Goal: Task Accomplishment & Management: Manage account settings

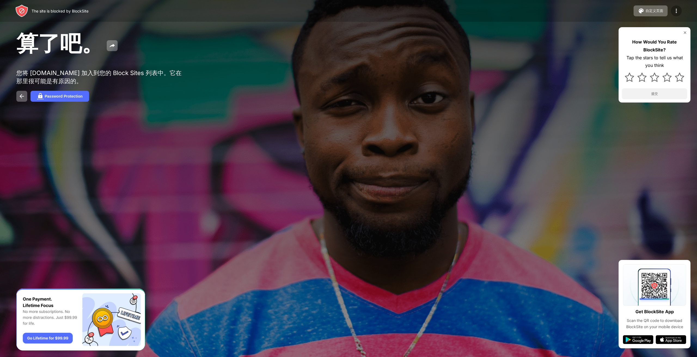
click at [674, 10] on img at bounding box center [676, 11] width 7 height 7
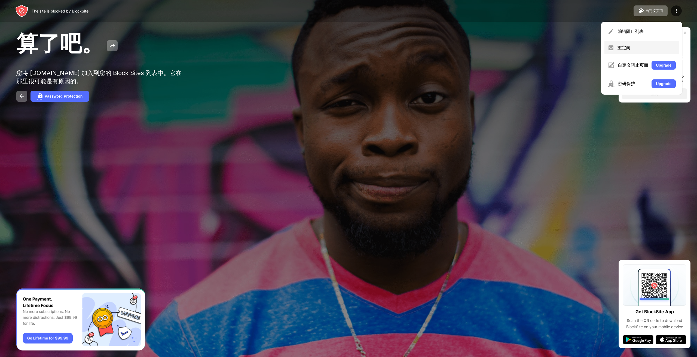
drag, startPoint x: 640, startPoint y: 33, endPoint x: 639, endPoint y: 48, distance: 14.6
click at [639, 48] on div "编辑阻止列表 重定向 自定义阻止页面 Upgrade 密码保护 Upgrade" at bounding box center [641, 58] width 81 height 73
click at [637, 48] on div "重定向" at bounding box center [646, 48] width 58 height 6
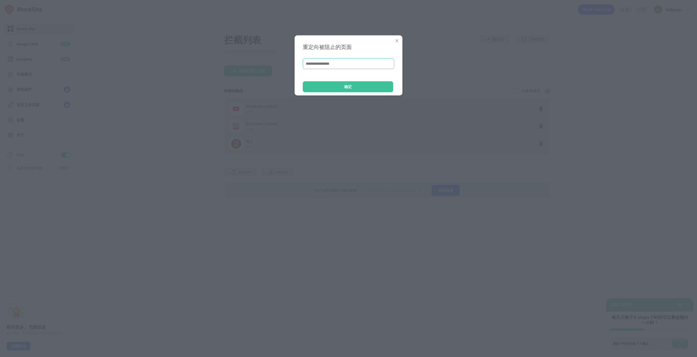
click at [349, 65] on input at bounding box center [348, 63] width 91 height 11
type input "**********"
click at [339, 85] on div "确定" at bounding box center [348, 86] width 90 height 11
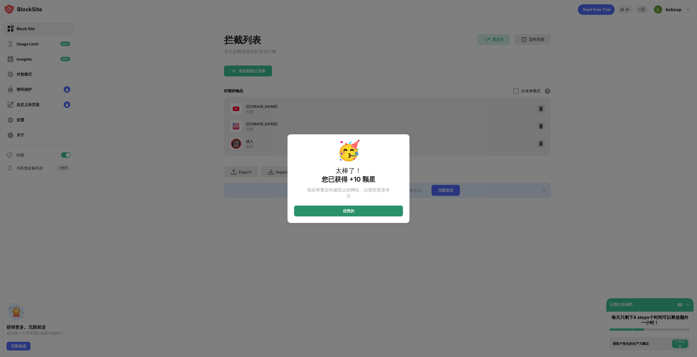
click at [358, 212] on div "优秀的" at bounding box center [348, 211] width 109 height 11
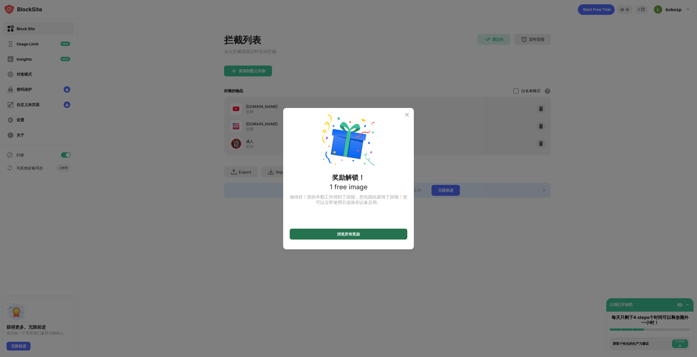
click at [370, 237] on div "浏览所有奖励" at bounding box center [349, 234] width 118 height 11
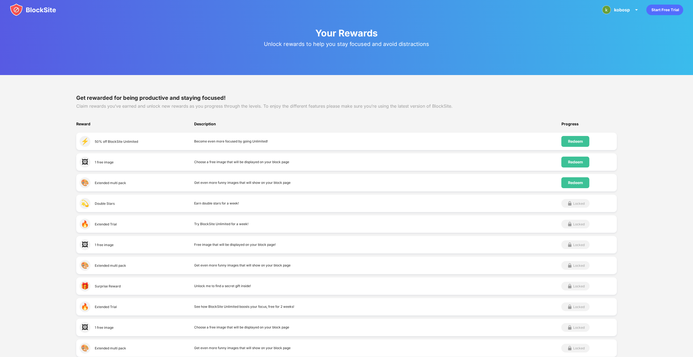
click at [13, 7] on img at bounding box center [33, 9] width 46 height 13
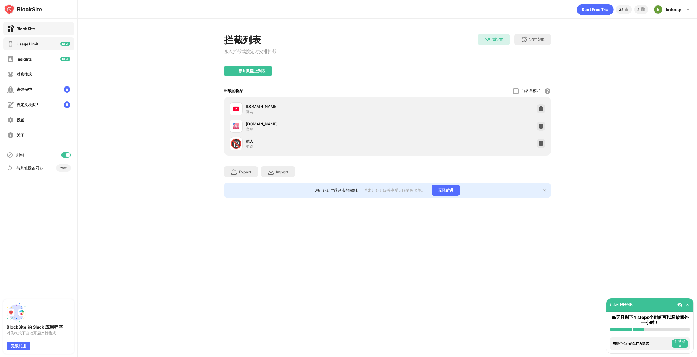
click at [41, 45] on div "Usage Limit" at bounding box center [38, 43] width 71 height 13
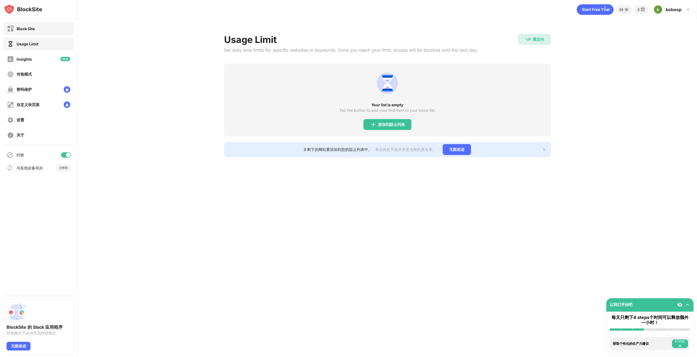
click at [41, 30] on div "Block Site" at bounding box center [38, 28] width 71 height 13
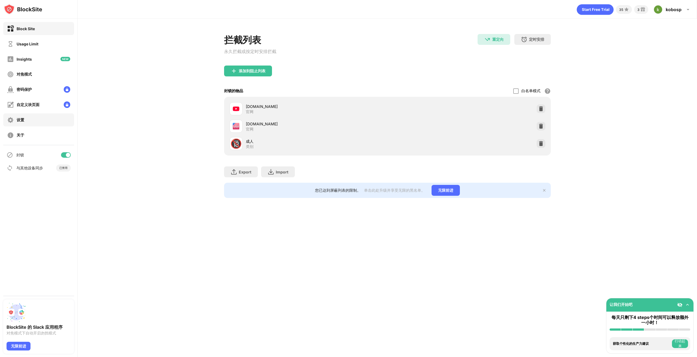
click at [37, 119] on div "设置" at bounding box center [38, 119] width 71 height 13
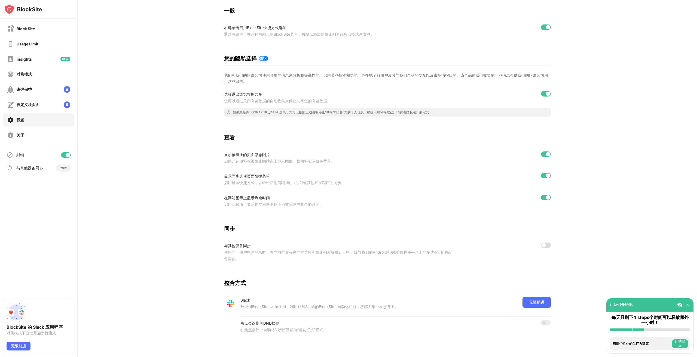
scroll to position [63, 0]
click at [30, 132] on div "关于" at bounding box center [38, 135] width 71 height 13
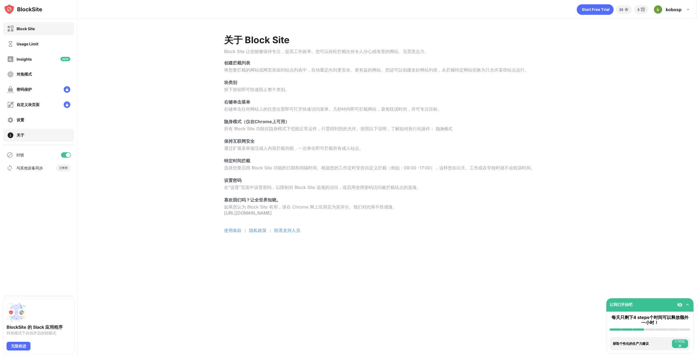
click at [33, 33] on div "Block Site" at bounding box center [38, 28] width 71 height 13
